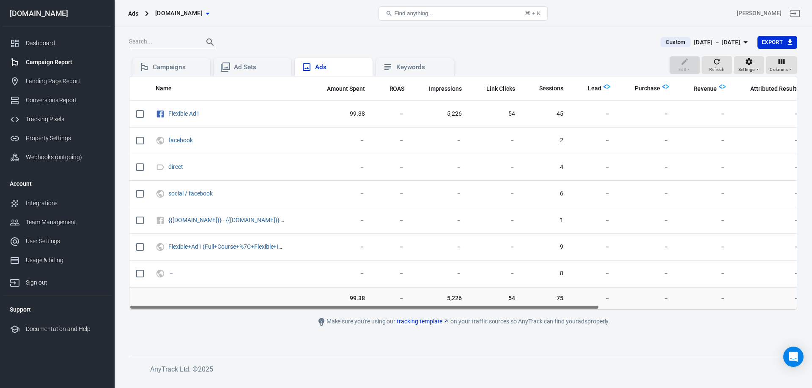
click at [336, 62] on div "Ads" at bounding box center [333, 67] width 64 height 10
click at [336, 66] on div "Ads" at bounding box center [340, 67] width 51 height 9
click at [418, 66] on div "Keywords" at bounding box center [421, 67] width 51 height 9
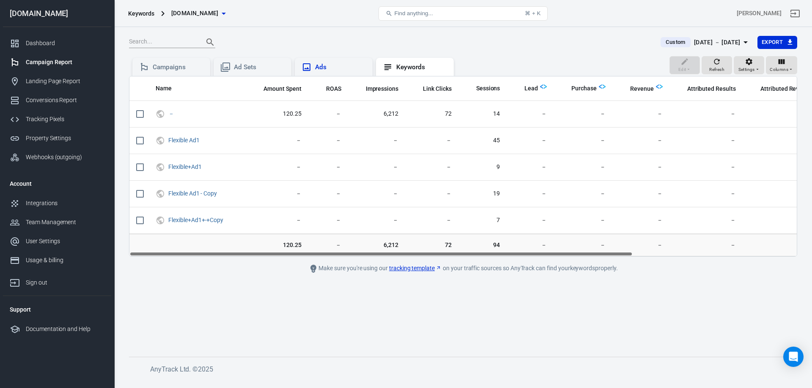
click at [332, 67] on div "Ads" at bounding box center [340, 67] width 51 height 9
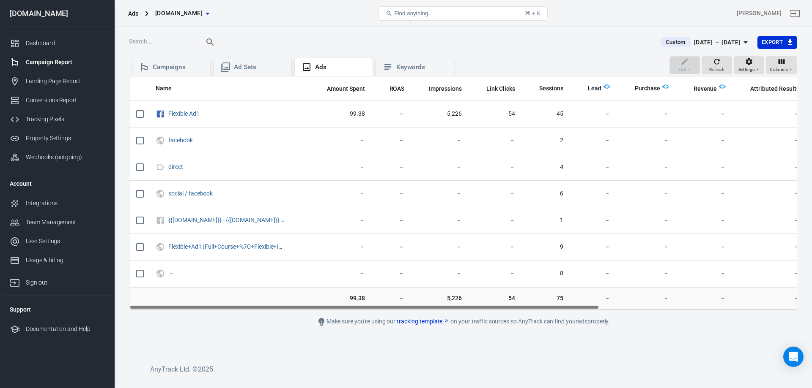
click at [746, 42] on icon "button" at bounding box center [745, 42] width 10 height 10
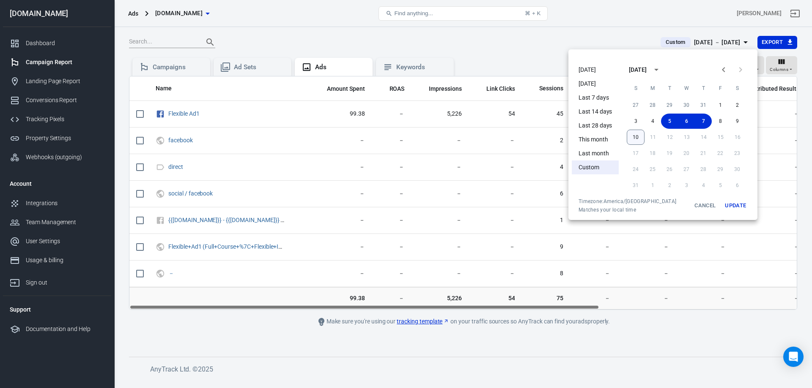
click at [634, 137] on button "10" at bounding box center [635, 137] width 18 height 15
click at [733, 205] on button "Update" at bounding box center [735, 205] width 27 height 15
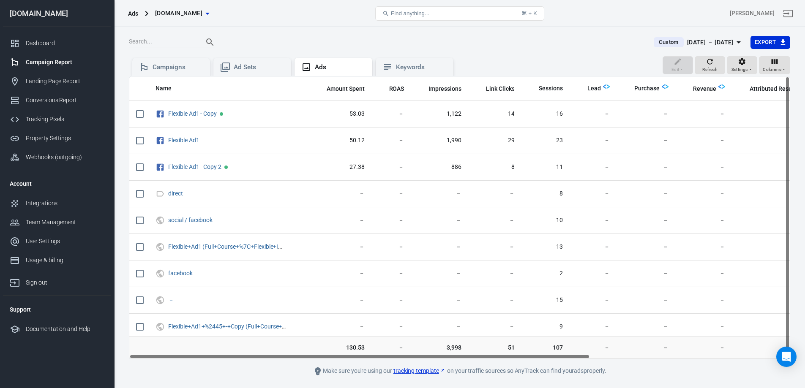
click at [732, 40] on div "Aug 7 － Aug 10, 2025" at bounding box center [710, 42] width 46 height 11
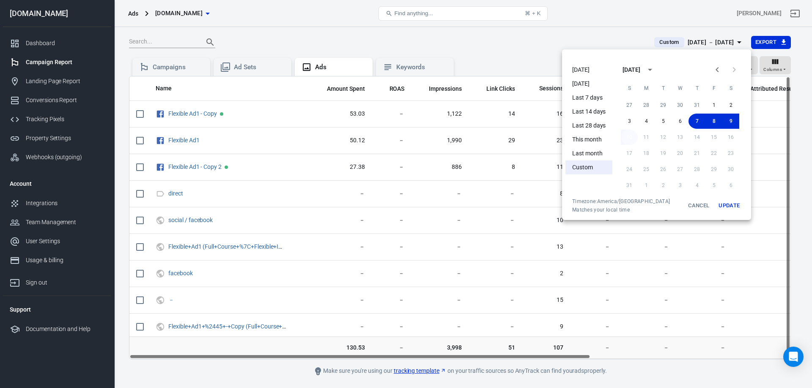
click at [626, 136] on button "10" at bounding box center [628, 137] width 17 height 15
click at [727, 206] on button "Update" at bounding box center [728, 205] width 27 height 15
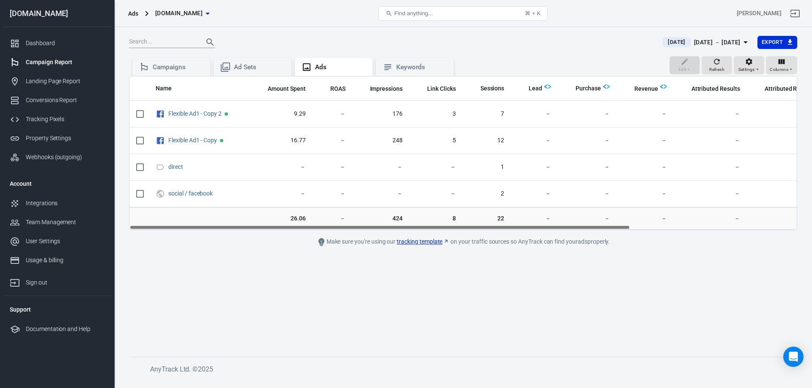
drag, startPoint x: 309, startPoint y: 227, endPoint x: 250, endPoint y: 238, distance: 59.8
click at [250, 238] on main "Today Aug 10 － Aug 10, 2025 Export Edit Refresh Settings Columns Campaigns Ad S…" at bounding box center [463, 190] width 668 height 308
click at [746, 38] on icon "button" at bounding box center [745, 42] width 10 height 10
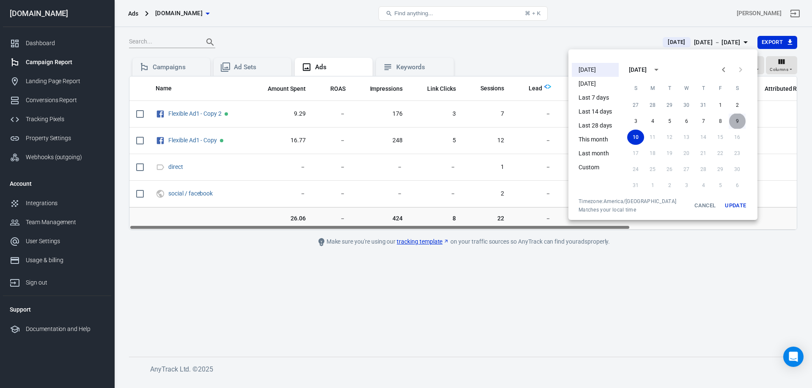
click at [733, 118] on button "9" at bounding box center [736, 121] width 17 height 15
click at [736, 118] on button "9" at bounding box center [736, 121] width 17 height 15
click at [734, 203] on button "Update" at bounding box center [735, 205] width 27 height 15
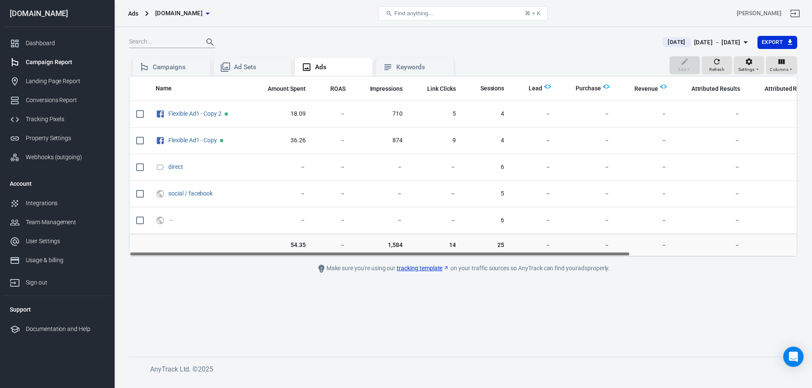
click at [588, 37] on div at bounding box center [390, 42] width 523 height 12
click at [571, 38] on div at bounding box center [390, 42] width 523 height 12
click at [569, 39] on div at bounding box center [390, 42] width 523 height 12
click at [572, 39] on div at bounding box center [390, 42] width 523 height 12
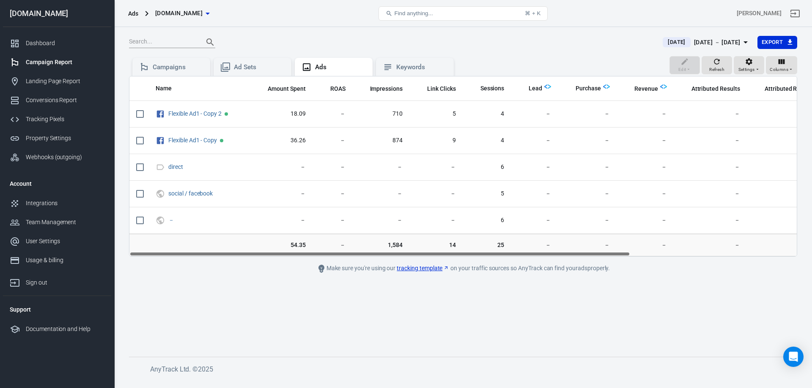
click at [575, 45] on div at bounding box center [390, 42] width 523 height 12
click at [581, 44] on div at bounding box center [390, 42] width 523 height 12
click at [581, 43] on div at bounding box center [390, 42] width 523 height 12
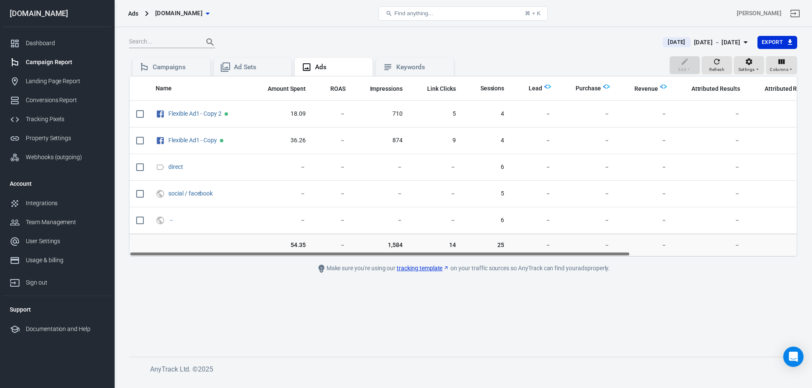
click at [551, 46] on div at bounding box center [390, 42] width 523 height 12
click at [583, 43] on div at bounding box center [390, 42] width 523 height 12
click at [586, 48] on div at bounding box center [390, 42] width 523 height 12
click at [577, 46] on div at bounding box center [390, 42] width 523 height 12
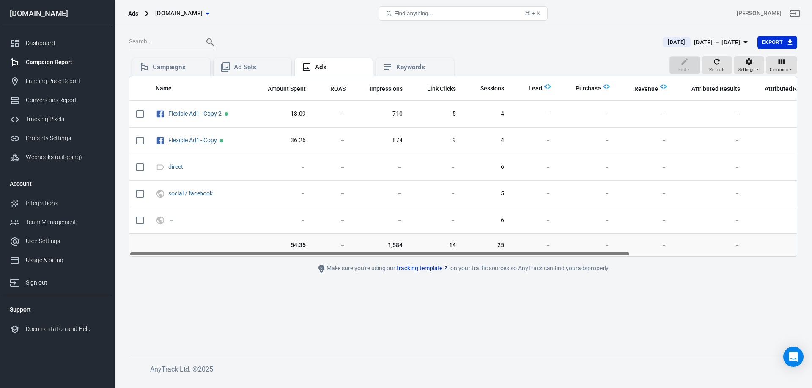
click at [582, 38] on div at bounding box center [390, 42] width 523 height 12
click at [315, 32] on div "Yesterday Aug 9 － Aug 9, 2025 Export Edit Refresh Settings Columns Campaigns Ad…" at bounding box center [462, 203] width 697 height 353
click at [256, 36] on div at bounding box center [390, 42] width 523 height 12
click at [576, 46] on div at bounding box center [390, 42] width 523 height 12
click at [286, 37] on div at bounding box center [390, 42] width 523 height 12
